Goal: Task Accomplishment & Management: Manage account settings

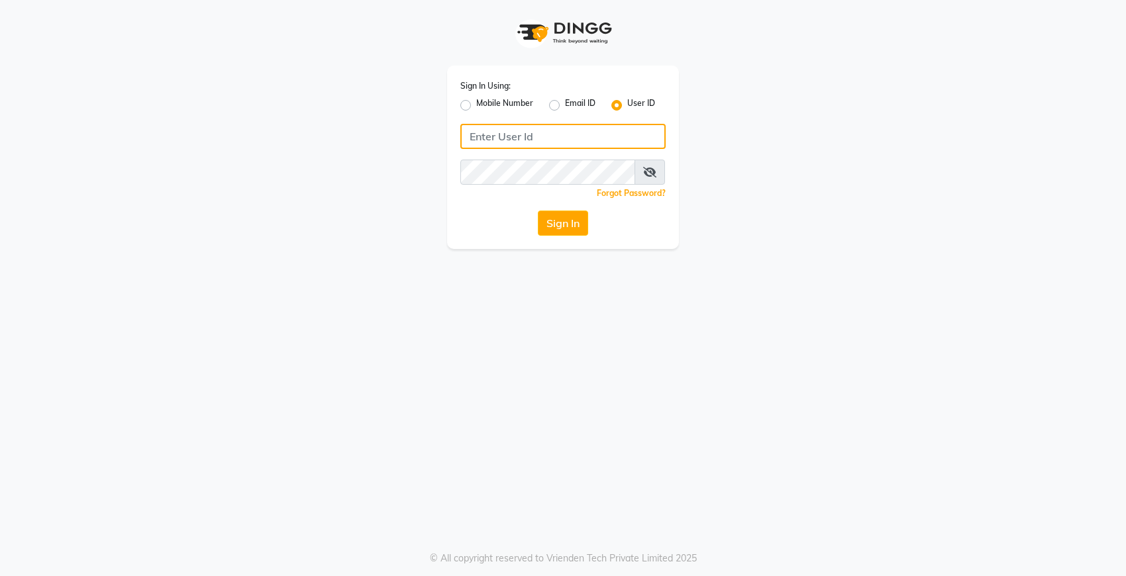
type input "Dedios123"
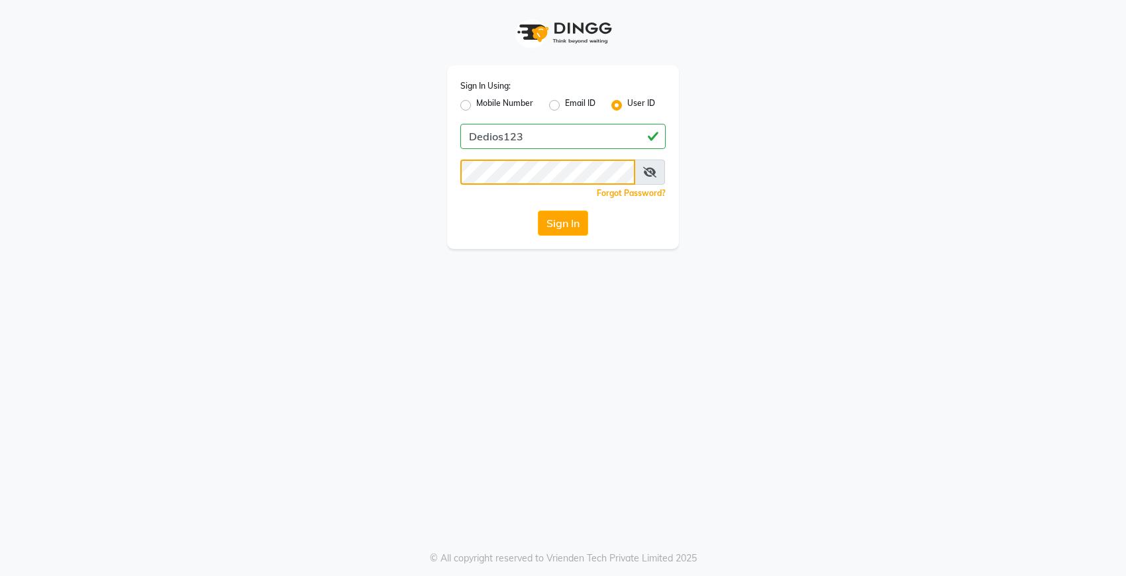
click at [538, 211] on button "Sign In" at bounding box center [563, 223] width 50 height 25
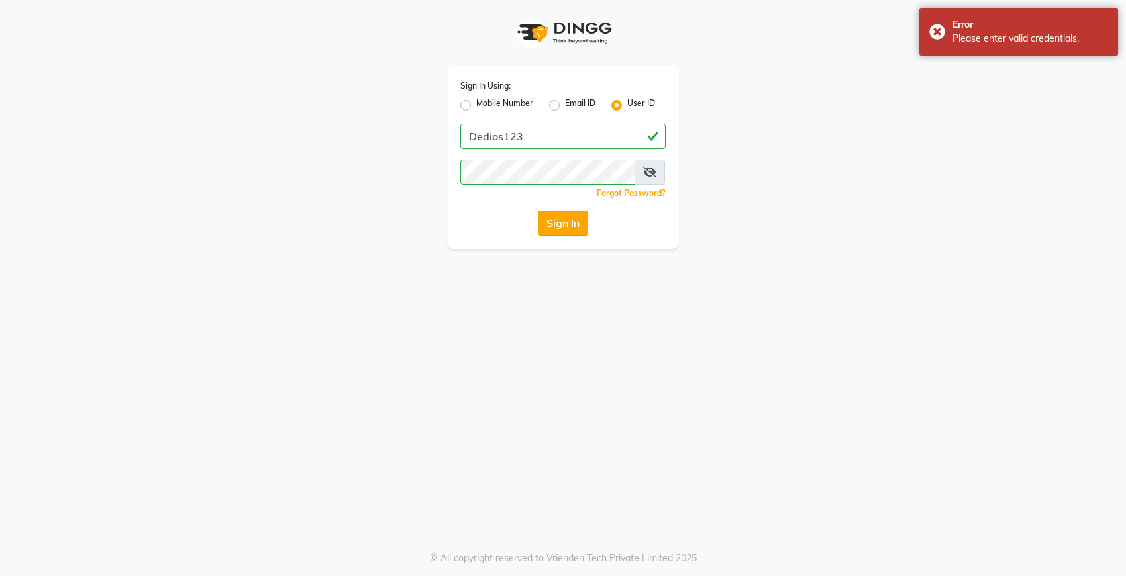
click at [577, 232] on button "Sign In" at bounding box center [563, 223] width 50 height 25
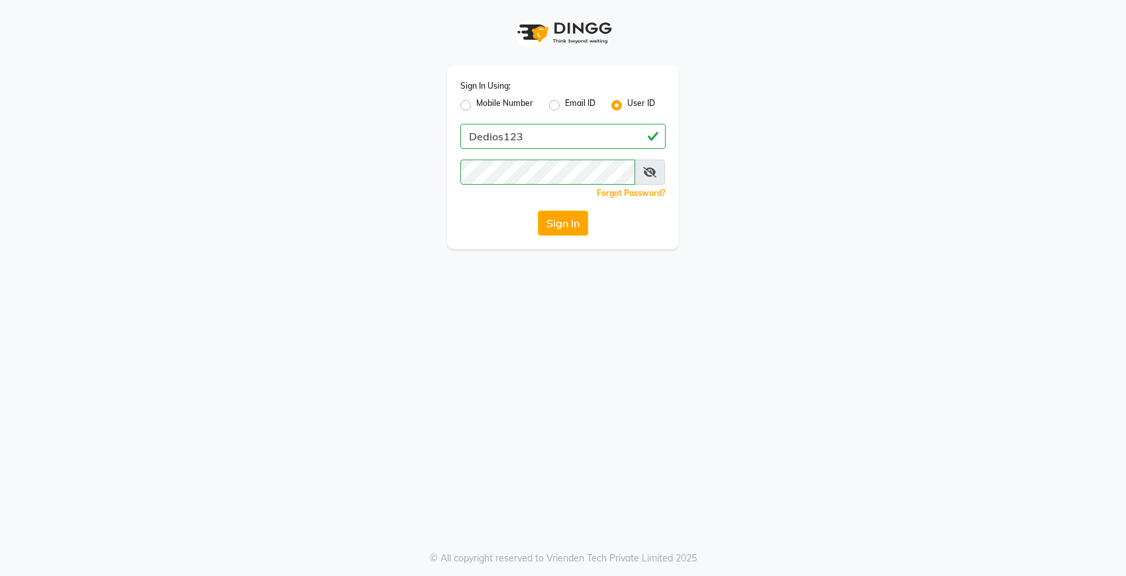
click at [518, 207] on div "Sign In Using: Mobile Number Email ID User ID Dedios123 Remember me Forgot Pass…" at bounding box center [563, 157] width 232 height 183
click at [568, 234] on button "Sign In" at bounding box center [563, 223] width 50 height 25
click at [568, 234] on div "Sign In" at bounding box center [562, 223] width 205 height 25
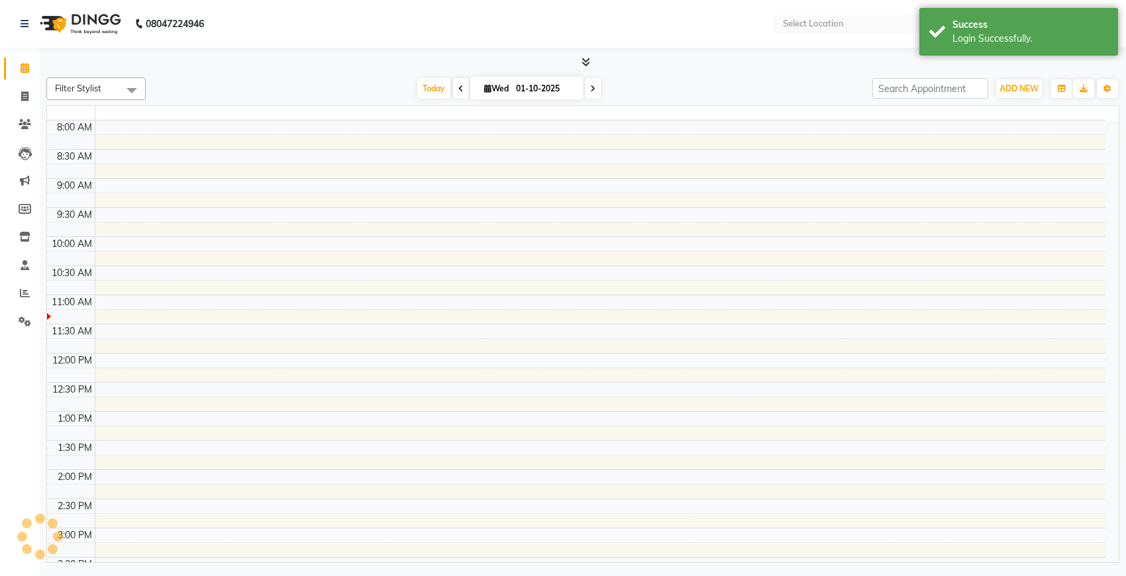
drag, startPoint x: 568, startPoint y: 234, endPoint x: 564, endPoint y: 223, distance: 11.3
click at [564, 223] on tbody "8:00 AM 8:30 AM 9:00 AM 9:30 AM 10:00 AM 10:30 AM 11:00 AM 11:30 AM 12:00 PM 12…" at bounding box center [576, 470] width 1058 height 699
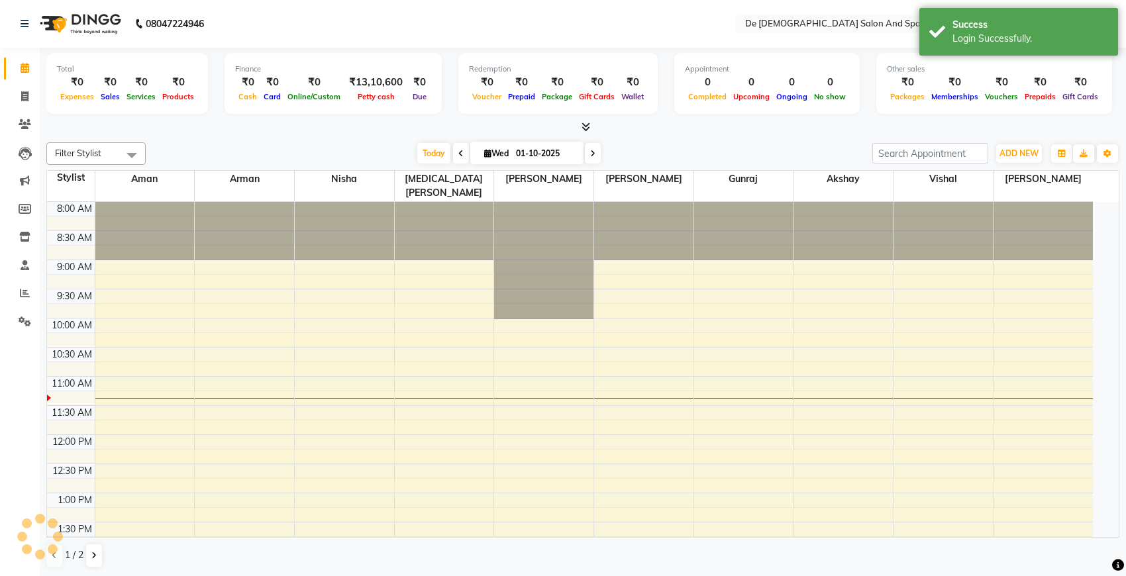
select select "en"
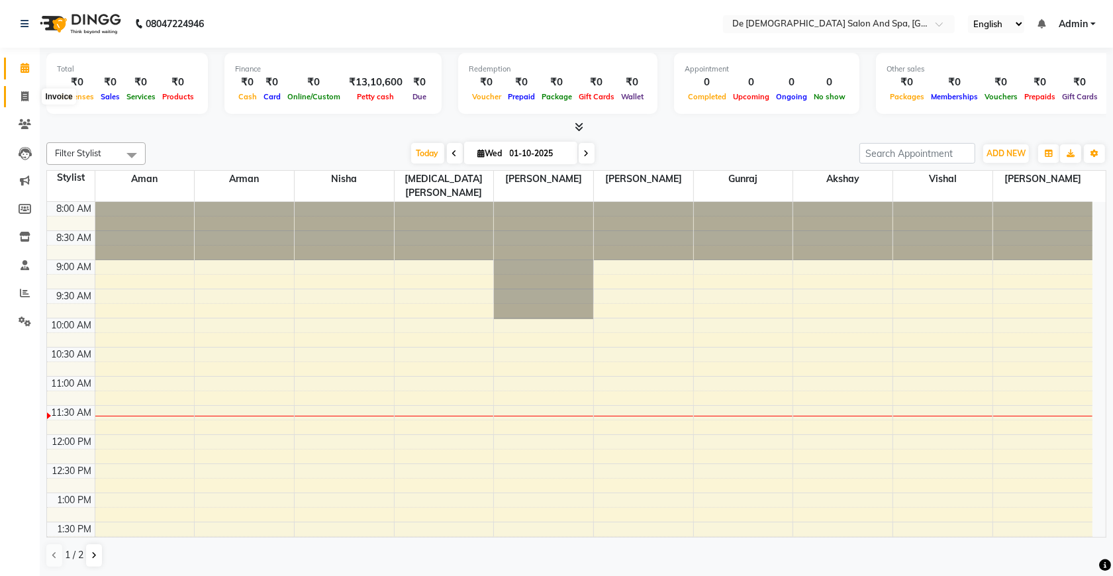
drag, startPoint x: 26, startPoint y: 100, endPoint x: 66, endPoint y: 94, distance: 40.2
click at [26, 99] on icon at bounding box center [24, 96] width 7 height 10
select select "service"
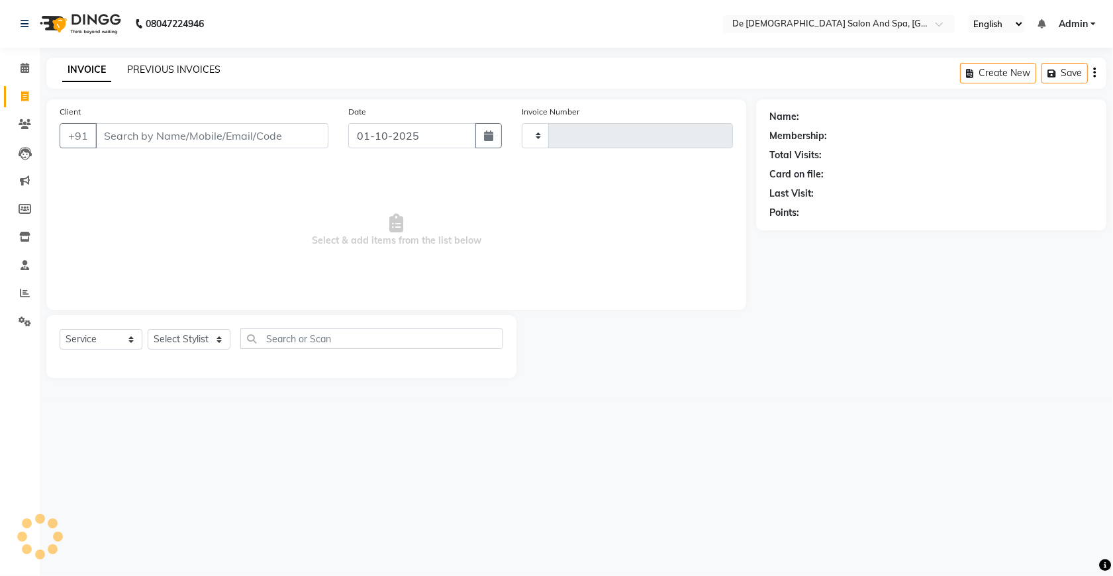
type input "2973"
select select "6431"
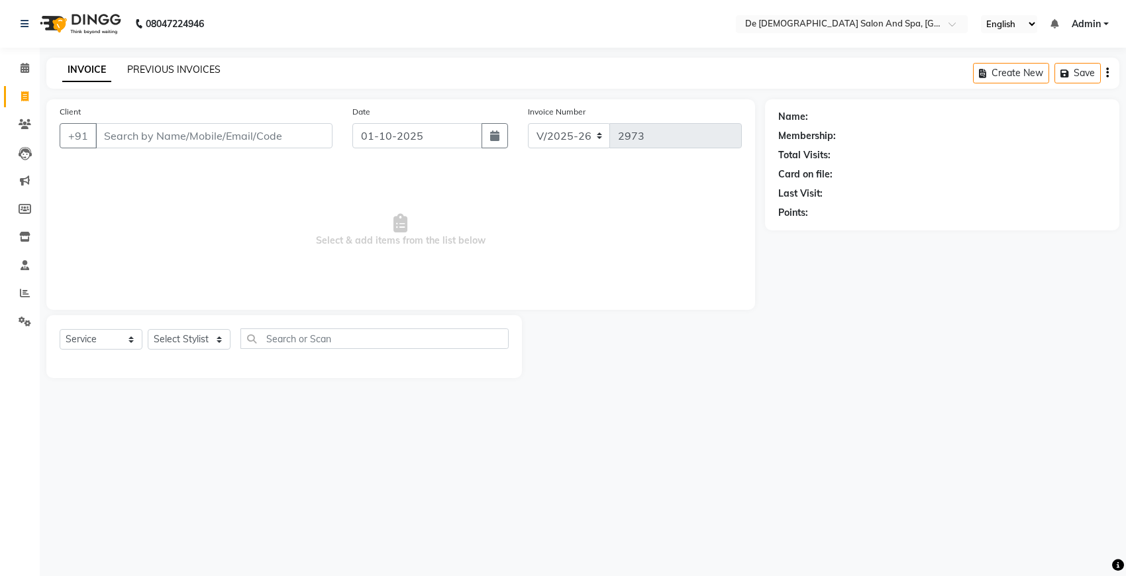
click at [197, 71] on link "PREVIOUS INVOICES" at bounding box center [173, 70] width 93 height 12
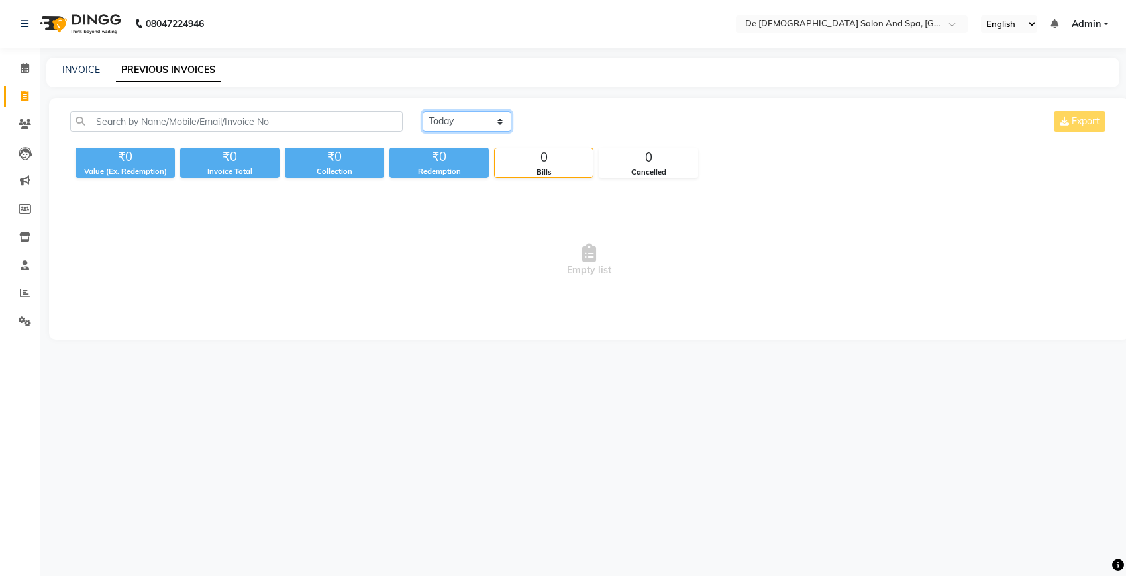
click at [454, 123] on select "[DATE] [DATE] Custom Range" at bounding box center [467, 121] width 89 height 21
select select "[DATE]"
click at [423, 111] on select "[DATE] [DATE] Custom Range" at bounding box center [467, 121] width 89 height 21
click at [466, 170] on div "Redemption" at bounding box center [438, 171] width 99 height 11
